Goal: Task Accomplishment & Management: Manage account settings

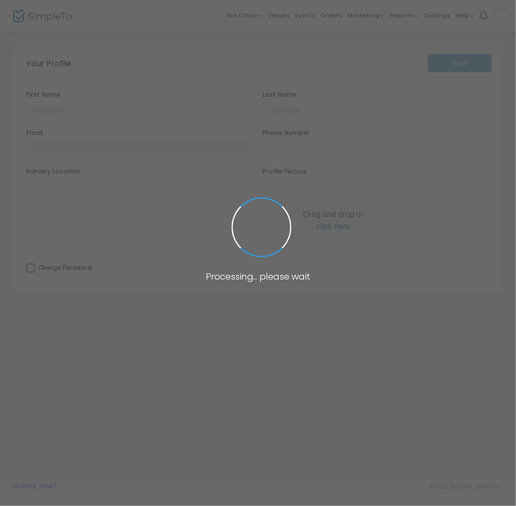
type input "Will"
type input "Crawford"
type input "wmlcrawford@icloud.com"
type input "(603) 253-2323"
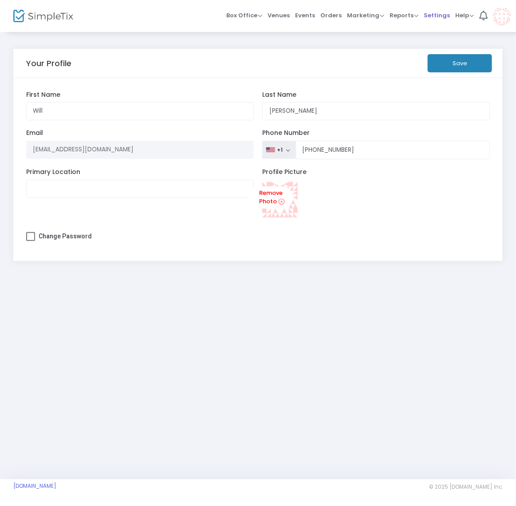
click at [441, 16] on span "Settings" at bounding box center [437, 15] width 26 height 23
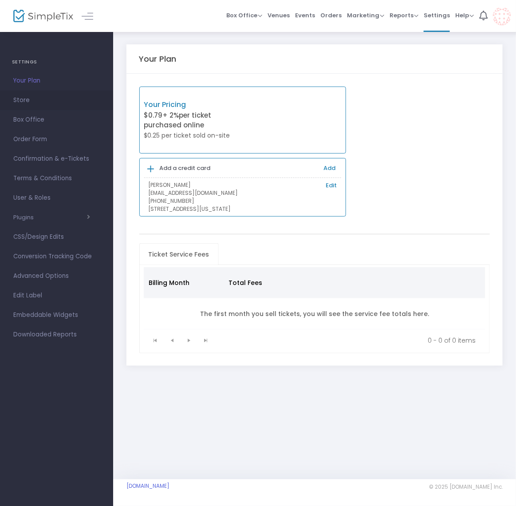
click at [26, 99] on span "Store" at bounding box center [56, 101] width 87 height 12
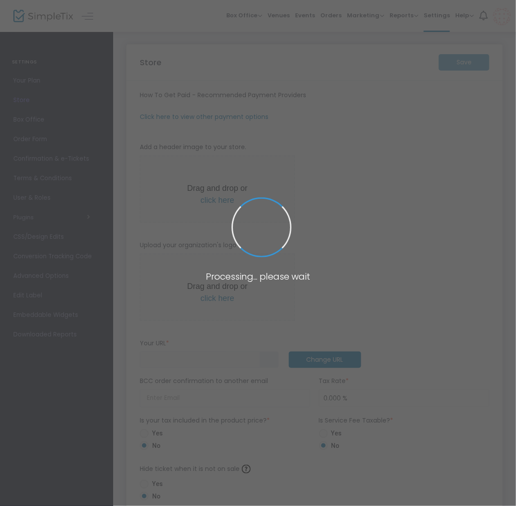
type input "https://TractorShedCafe"
radio input "true"
radio input "false"
radio input "true"
type input "Tractor Shed Cafe and Farm Stand"
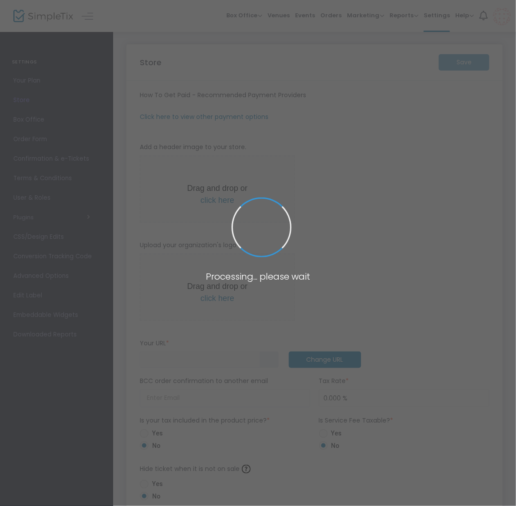
type input "+1 603-253-2323"
type input "www.facebook.com/people/Tractor-Shed-Caf%25C3%25A9/61576770441709/#"
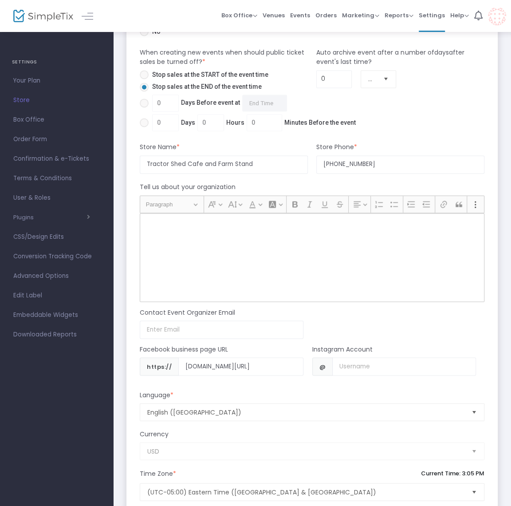
scroll to position [673, 0]
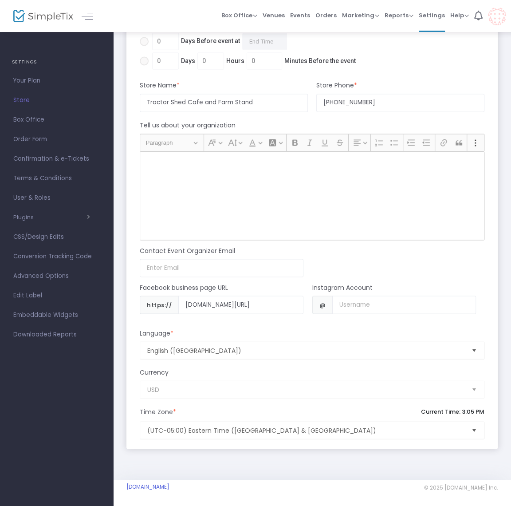
click at [277, 181] on div "Rich Text Editor, main" at bounding box center [312, 195] width 345 height 89
click at [268, 181] on div "Rich Text Editor, main" at bounding box center [312, 195] width 345 height 89
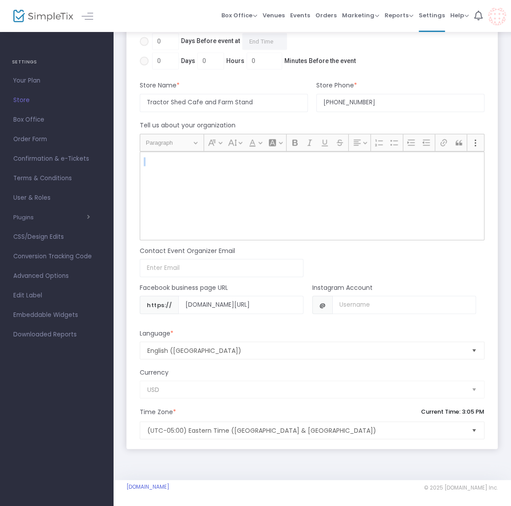
click at [233, 187] on div "Rich Text Editor, main" at bounding box center [312, 195] width 345 height 89
click at [244, 187] on div "Rich Text Editor, main" at bounding box center [312, 195] width 345 height 89
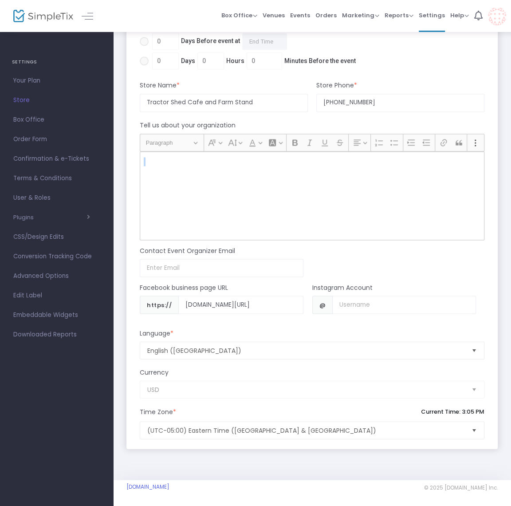
click at [244, 187] on div "Rich Text Editor, main" at bounding box center [312, 195] width 345 height 89
click at [216, 199] on div "Rich Text Editor, main" at bounding box center [312, 195] width 345 height 89
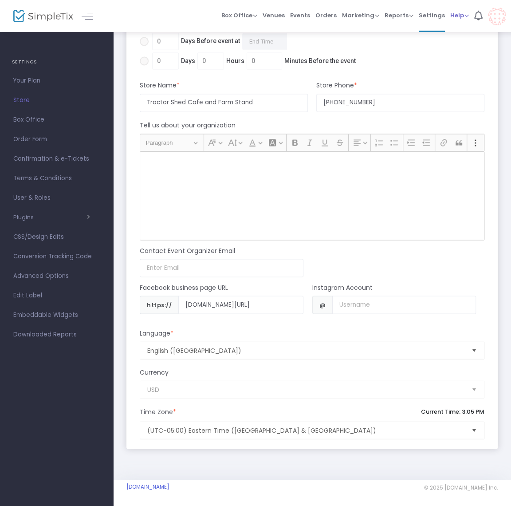
click at [457, 18] on span "Help" at bounding box center [459, 15] width 19 height 8
click at [437, 52] on li "Contact Support" at bounding box center [436, 46] width 65 height 17
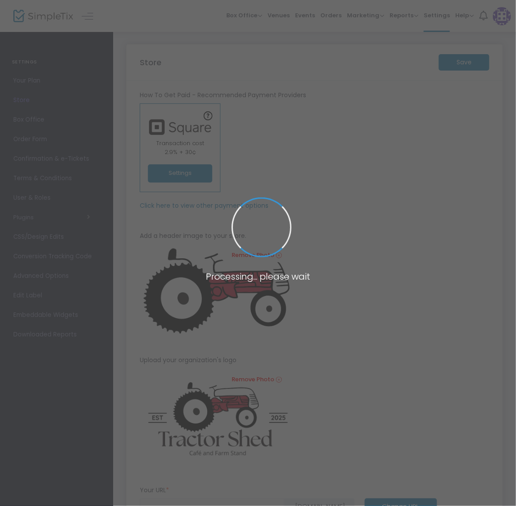
type input "https://TractorShedCafe"
radio input "true"
radio input "false"
radio input "true"
type input "Tractor Shed Cafe and Farm Stand"
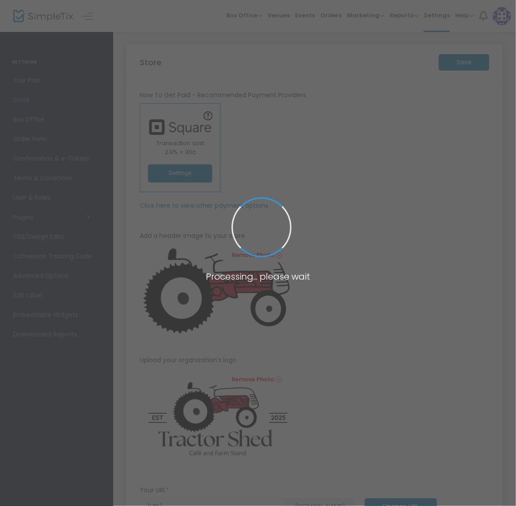
type input "+1 603-253-2323"
type input "[DOMAIN_NAME][URL]"
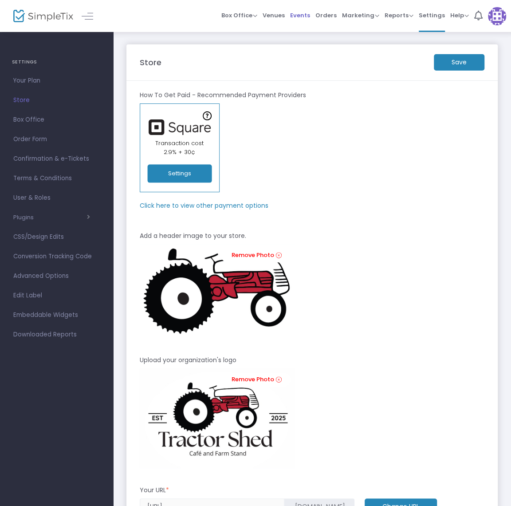
click at [310, 14] on span "Events" at bounding box center [300, 15] width 20 height 23
